Goal: Entertainment & Leisure: Browse casually

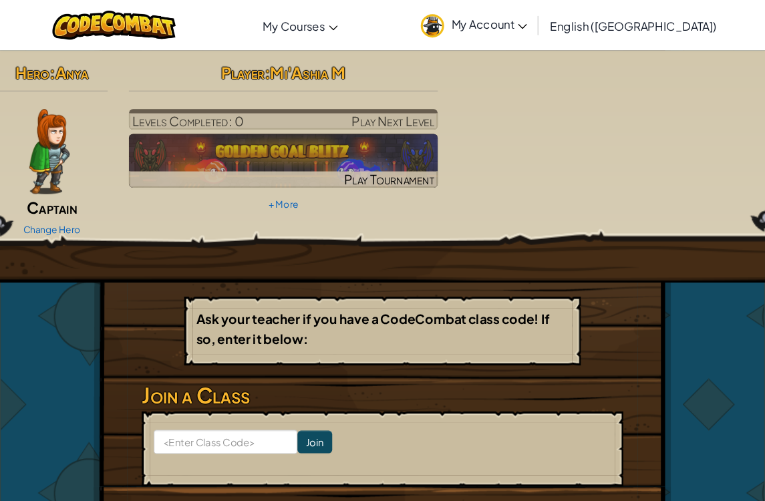
scroll to position [4, 0]
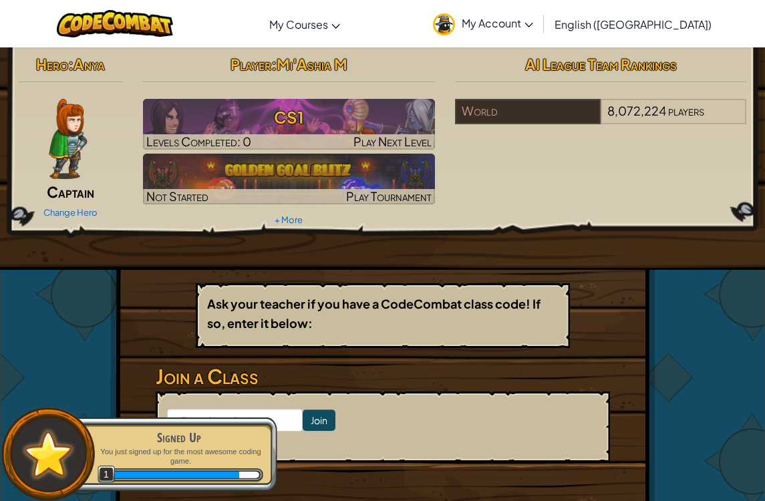
click at [239, 174] on img at bounding box center [289, 179] width 292 height 51
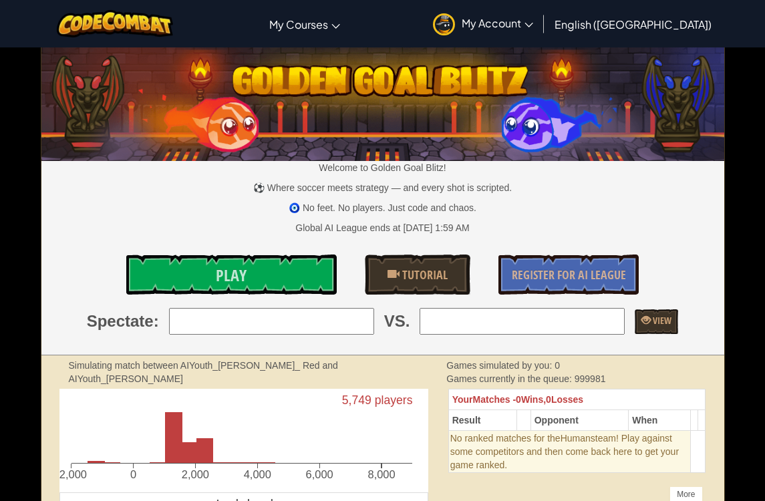
click at [175, 280] on link "Play" at bounding box center [231, 274] width 211 height 40
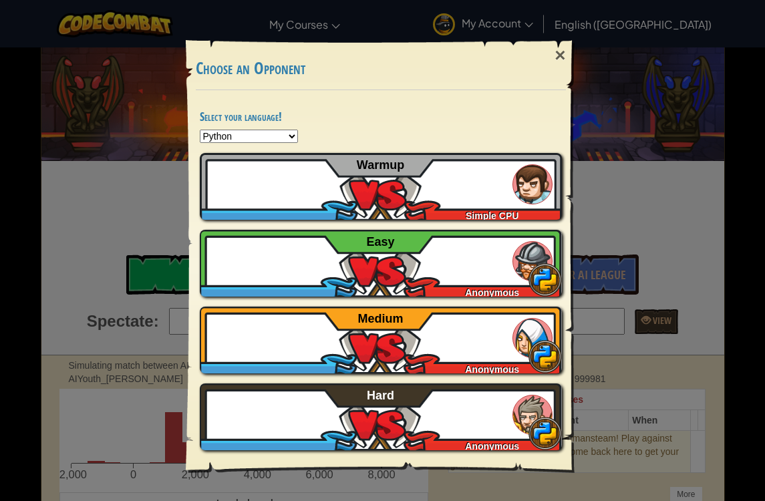
click at [438, 243] on div "Mi'AshiaM Anonymous Easy" at bounding box center [381, 263] width 362 height 67
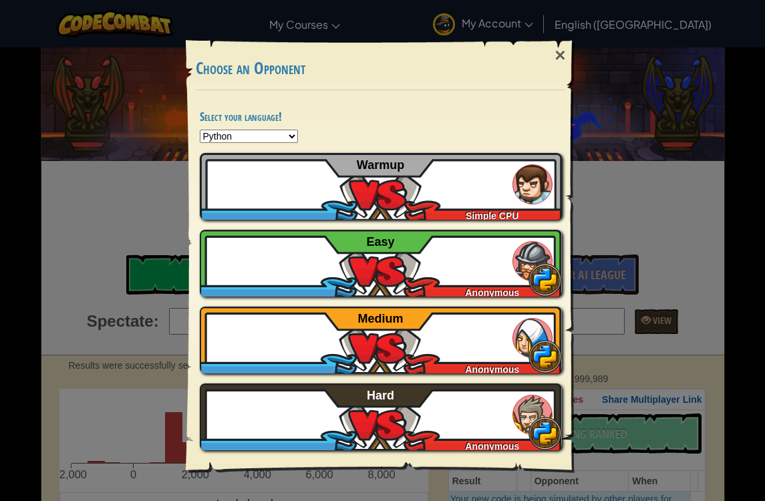
click at [501, 274] on div "Mi'AshiaM Anonymous Easy" at bounding box center [381, 263] width 362 height 67
click at [550, 63] on div "×" at bounding box center [559, 55] width 31 height 39
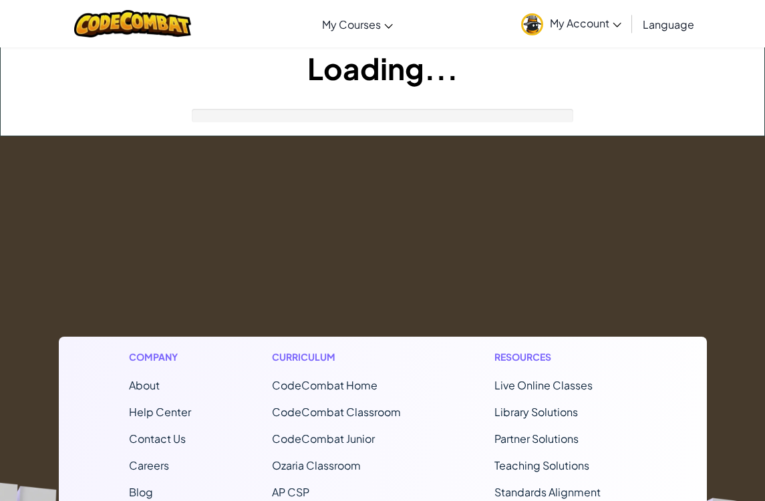
scroll to position [4, 0]
